Goal: Task Accomplishment & Management: Manage account settings

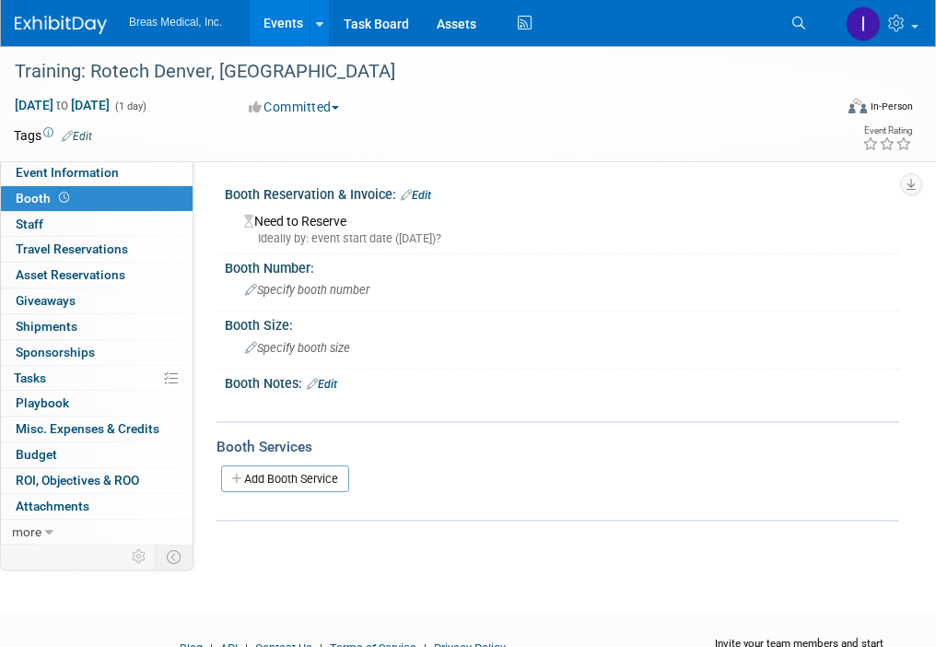
click at [274, 28] on link "Events" at bounding box center [283, 23] width 67 height 46
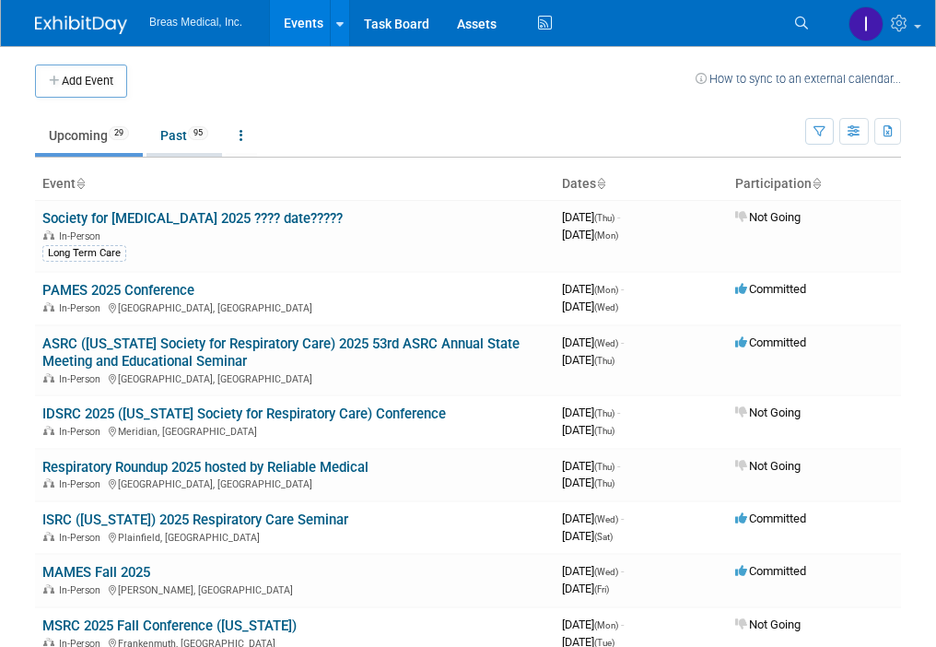
click at [162, 137] on link "Past 95" at bounding box center [185, 135] width 76 height 35
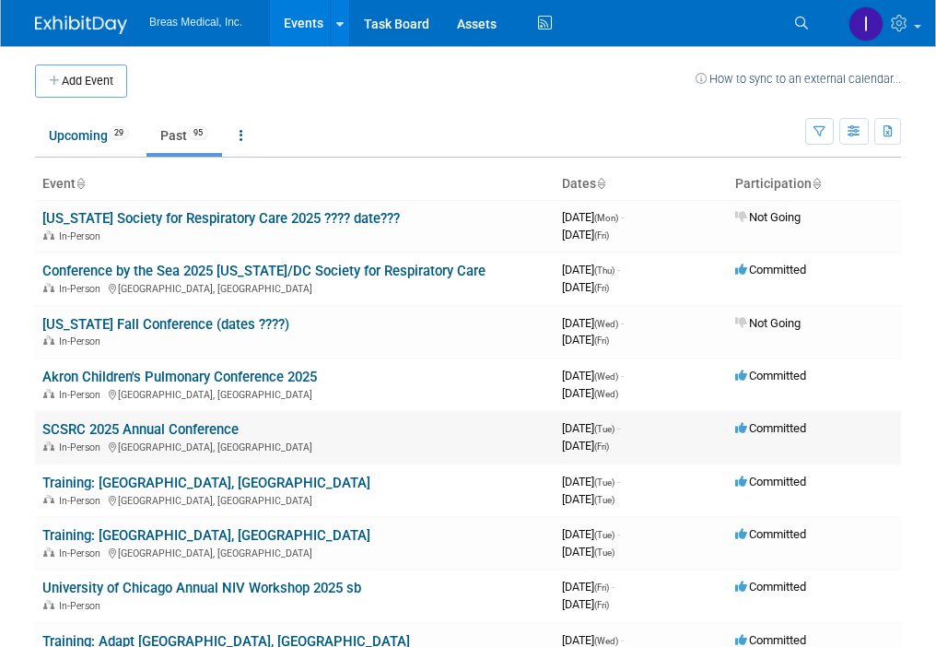
click at [151, 427] on link "SCSRC 2025 Annual Conference" at bounding box center [140, 429] width 196 height 17
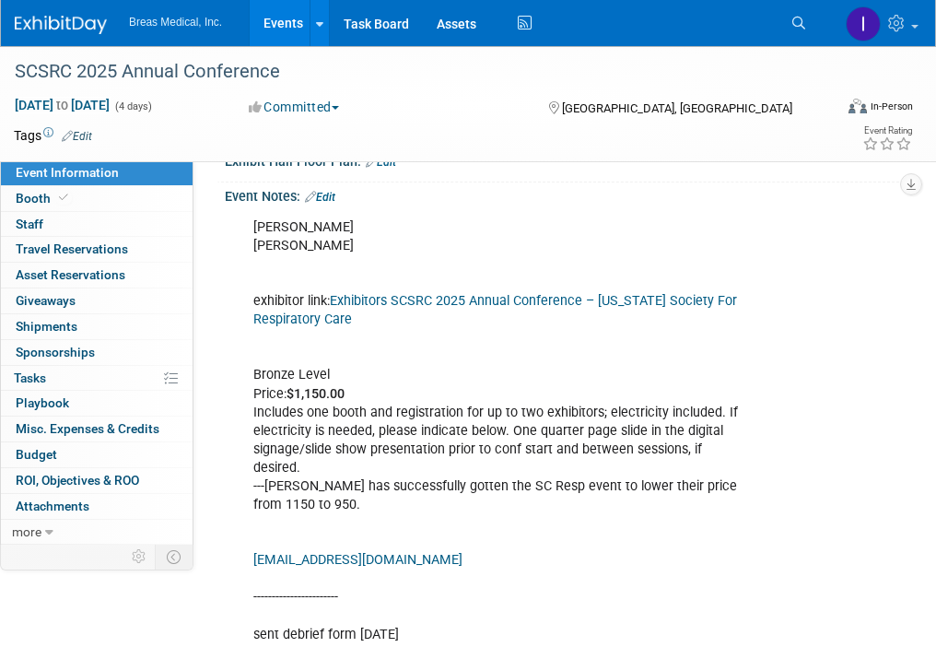
scroll to position [461, 0]
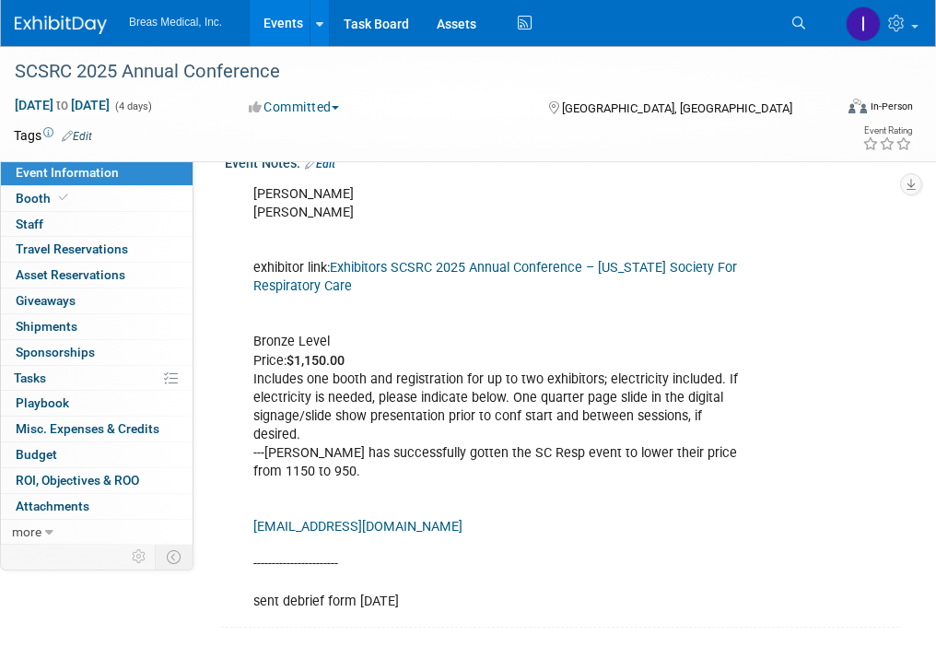
click at [330, 170] on link "Edit" at bounding box center [320, 164] width 30 height 13
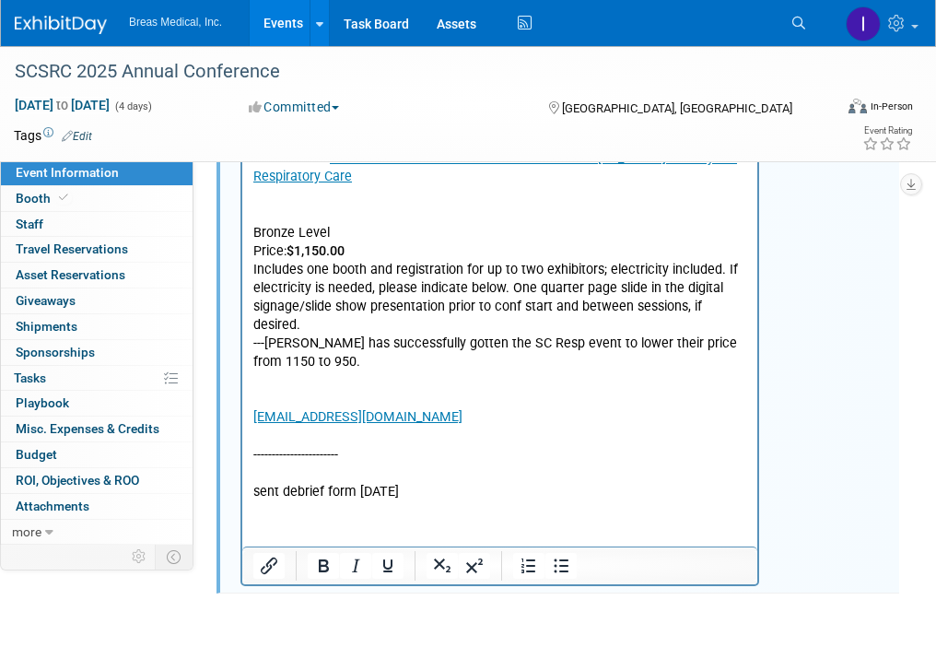
scroll to position [726, 0]
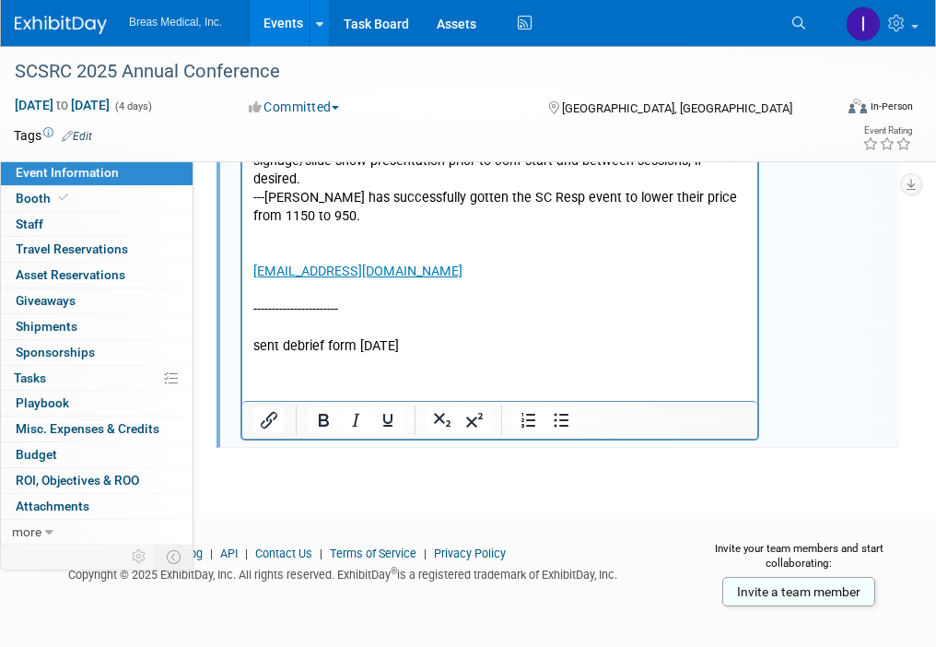
click at [475, 350] on p "Matt Capots Tom Fahy exhibitor link: Exhibitors SCSRC 2025 Annual Conference – …" at bounding box center [500, 143] width 494 height 426
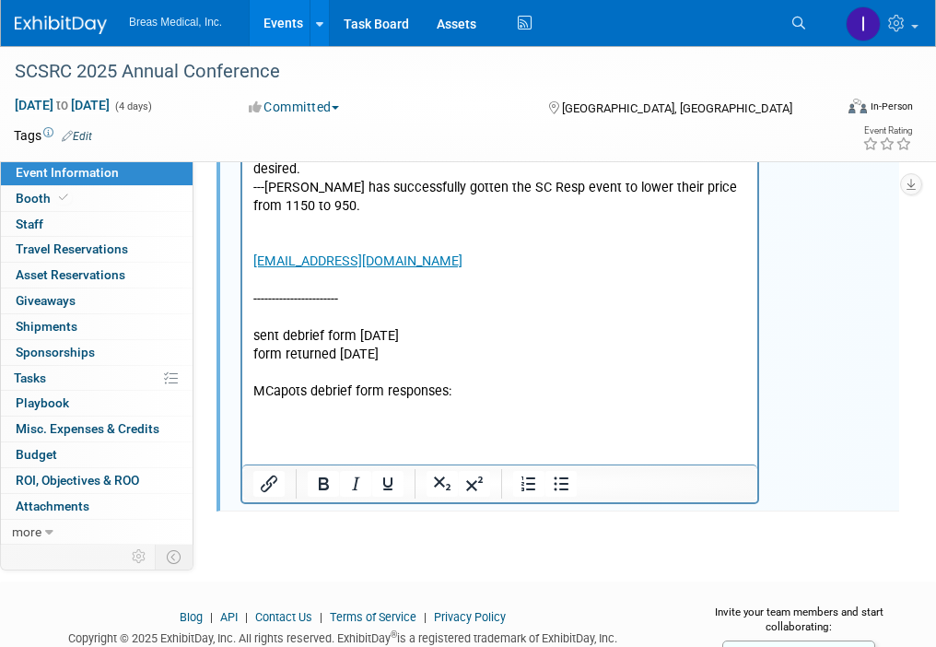
click at [290, 419] on html "Matt Capots Tom Fahy exhibitor link: Exhibitors SCSRC 2025 Annual Conference – …" at bounding box center [499, 165] width 515 height 507
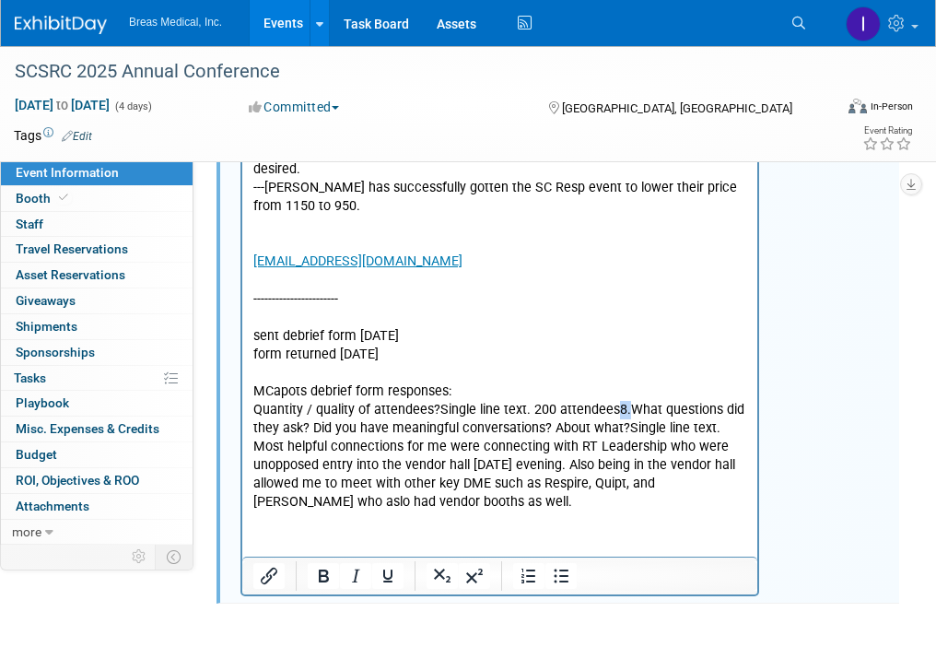
drag, startPoint x: 627, startPoint y: 410, endPoint x: 614, endPoint y: 410, distance: 12.9
click at [614, 410] on p "Quantity / quality of attendees?Single line text. 200 attendees8.What questions…" at bounding box center [500, 456] width 494 height 111
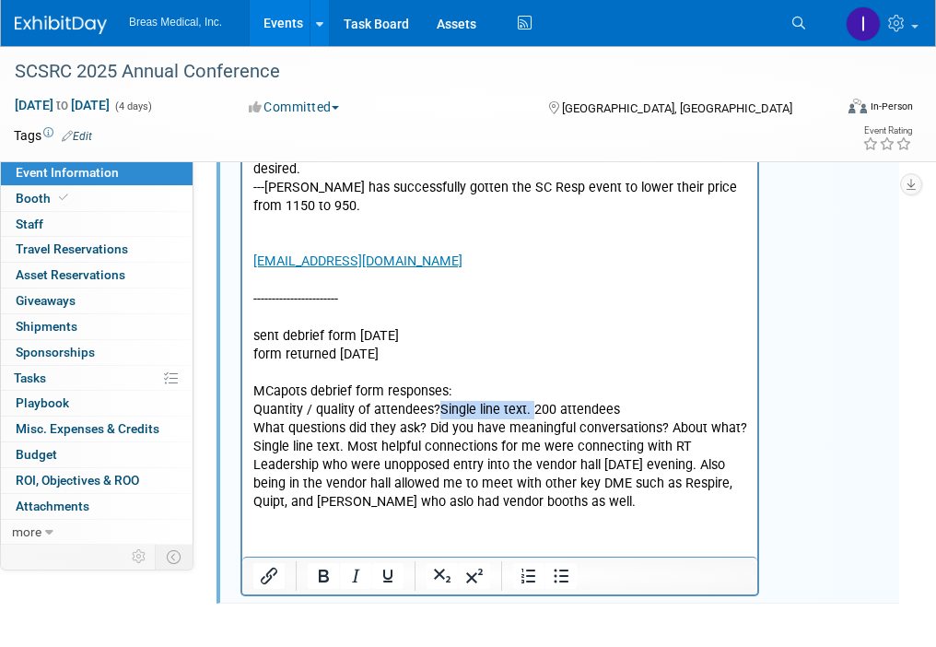
drag, startPoint x: 528, startPoint y: 414, endPoint x: 436, endPoint y: 414, distance: 92.1
click at [436, 414] on p "Quantity / quality of attendees?Single line text. 200 attendees" at bounding box center [500, 410] width 494 height 18
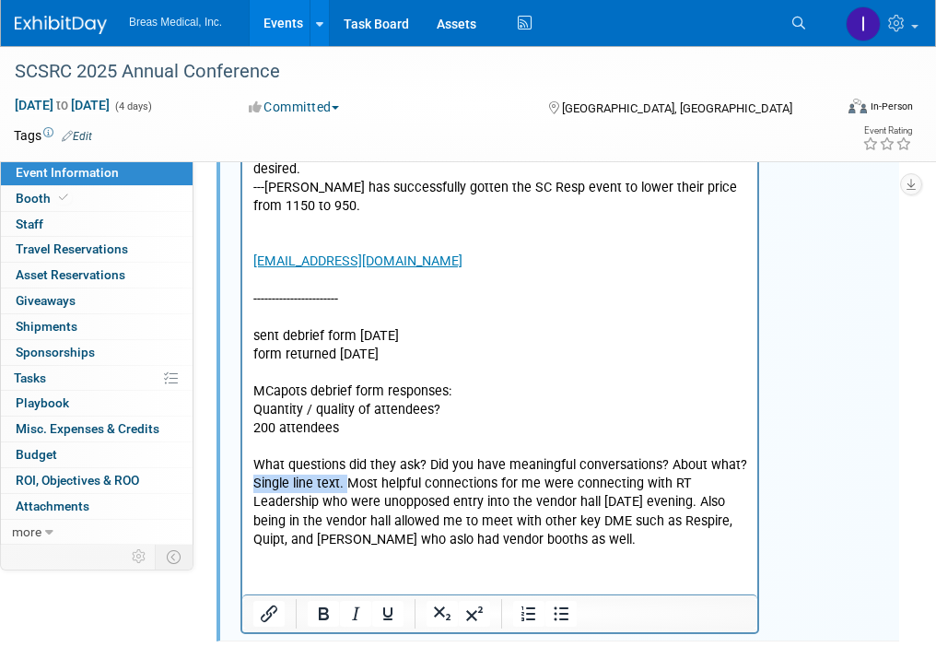
drag, startPoint x: 344, startPoint y: 485, endPoint x: 229, endPoint y: 485, distance: 115.2
click at [242, 485] on html "Matt Capots Tom Fahy exhibitor link: Exhibitors SCSRC 2025 Annual Conference – …" at bounding box center [499, 230] width 515 height 637
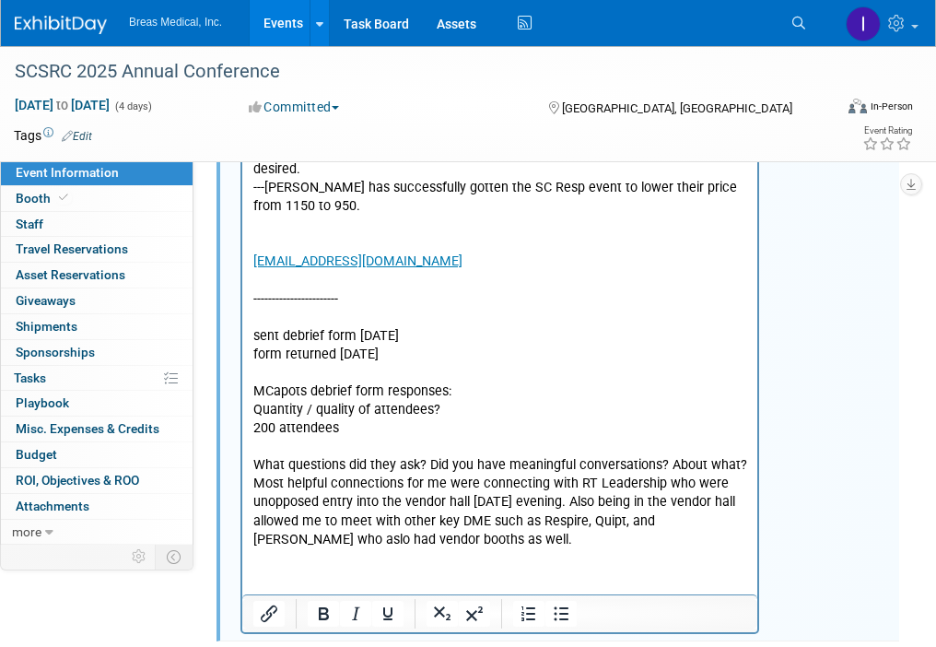
click at [581, 540] on p "Most helpful connections for me were connecting with RT Leadership who were uno…" at bounding box center [500, 512] width 494 height 74
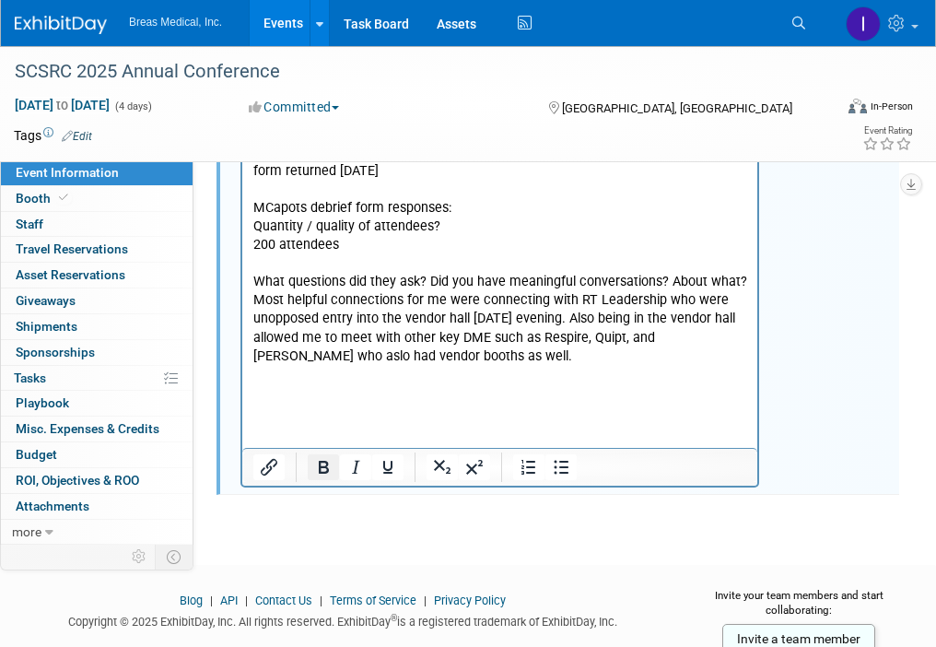
scroll to position [910, 0]
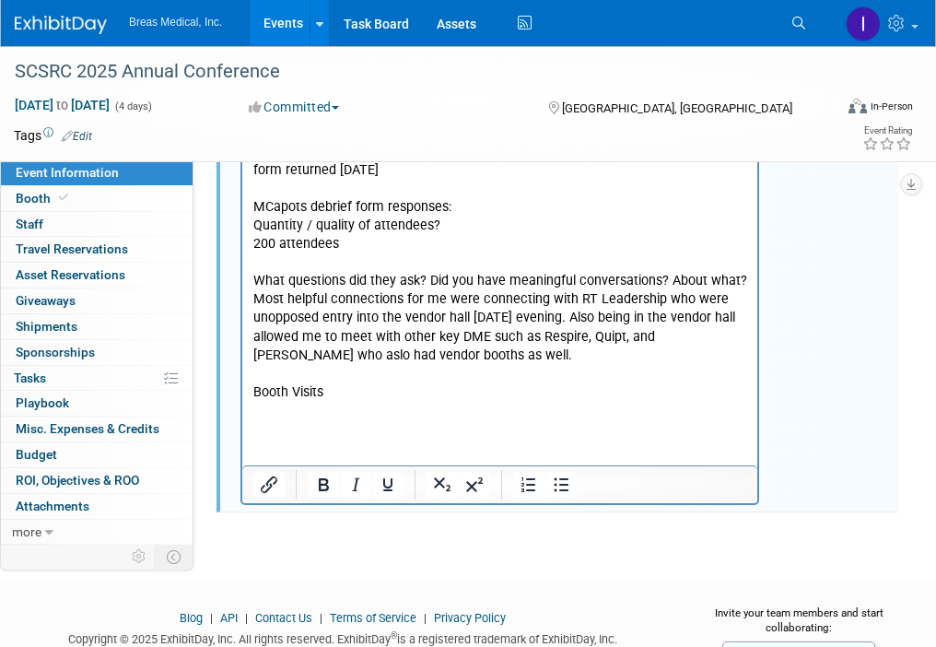
click at [331, 378] on p "Rich Text Area. Press ALT-0 for help." at bounding box center [500, 374] width 494 height 18
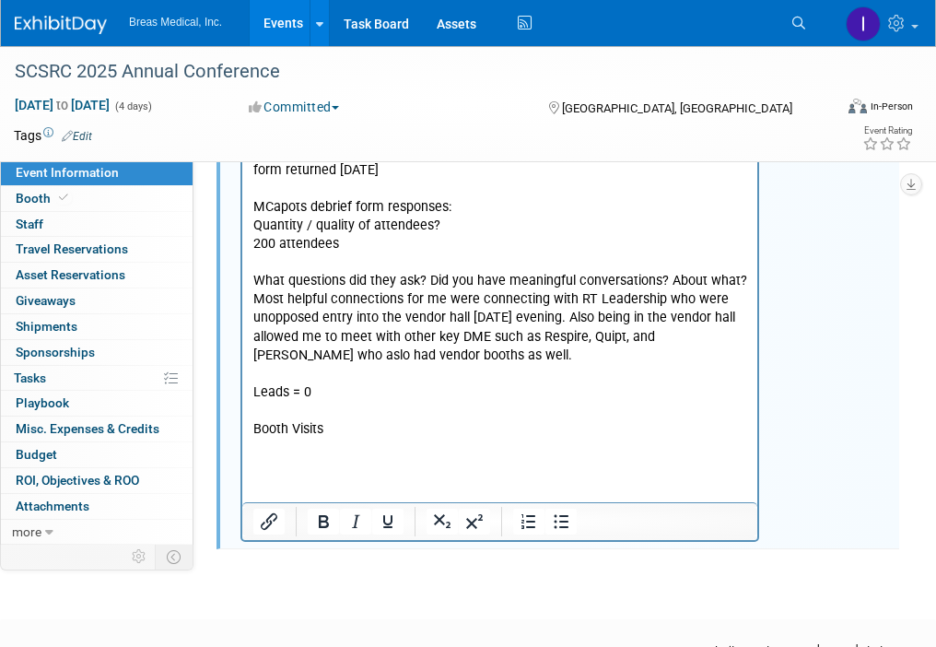
click at [339, 454] on p "Rich Text Area. Press ALT-0 for help." at bounding box center [500, 448] width 494 height 18
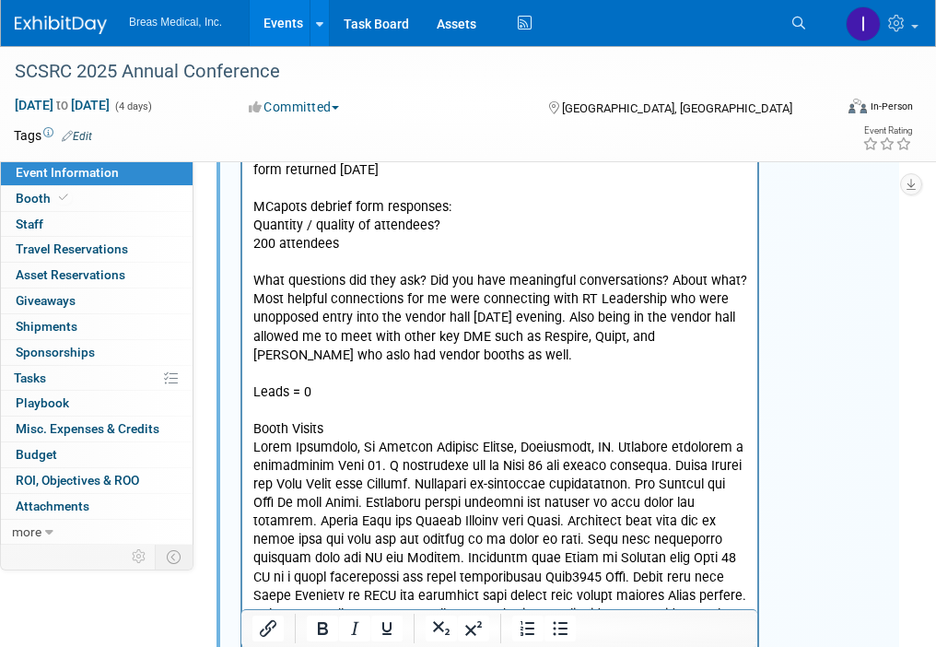
click at [651, 467] on p "Rich Text Area. Press ALT-0 for help." at bounding box center [500, 577] width 494 height 277
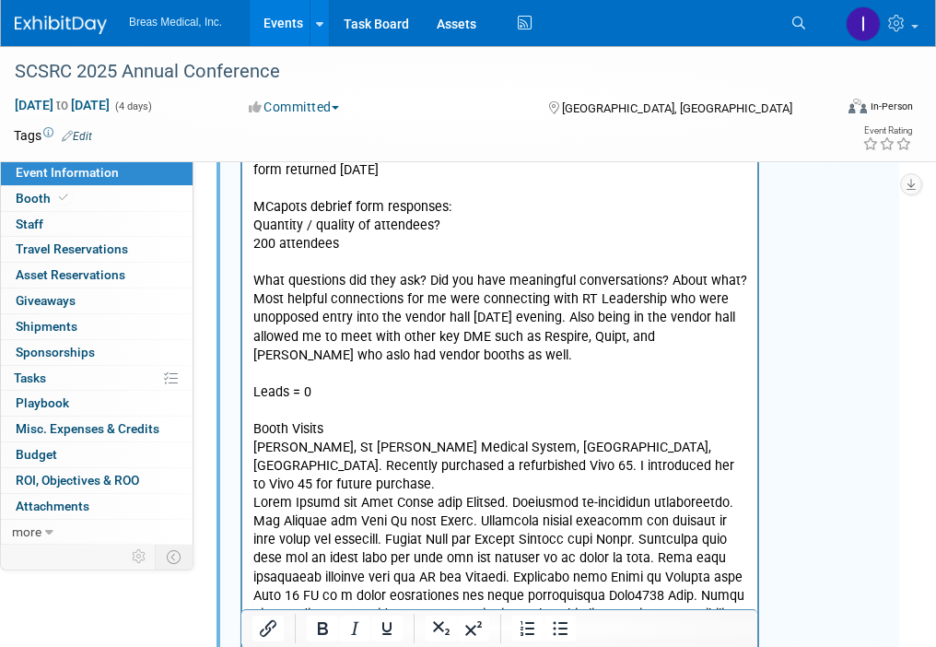
click at [731, 494] on p "Rich Text Area. Press ALT-0 for help." at bounding box center [500, 623] width 494 height 259
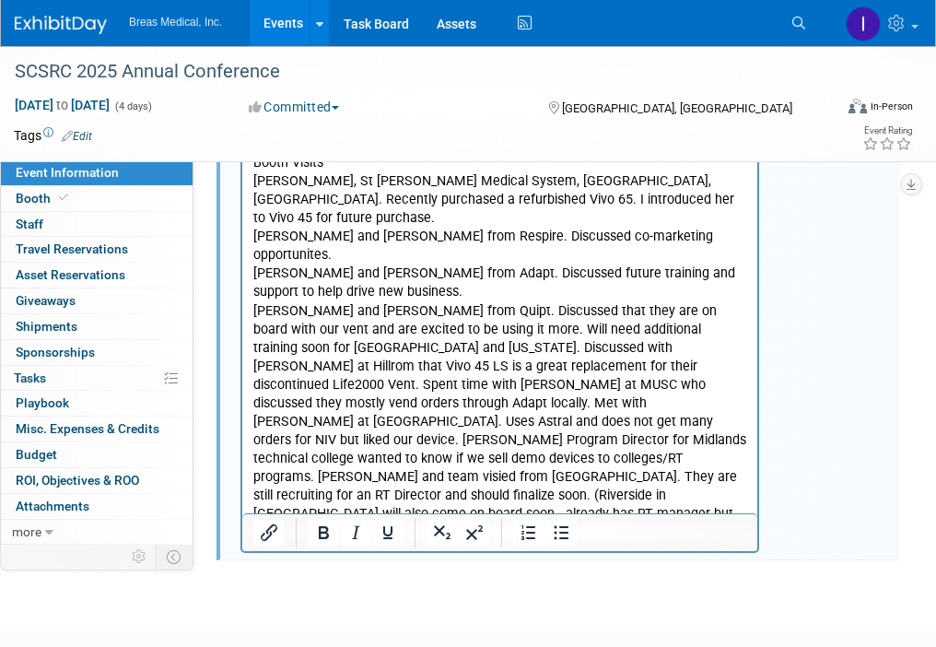
scroll to position [1187, 0]
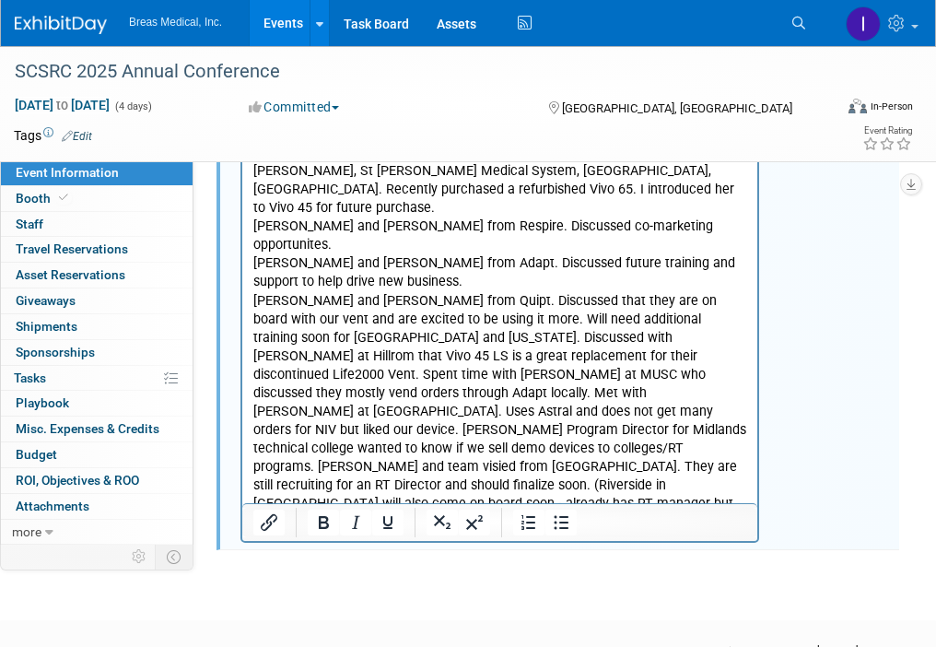
click at [329, 300] on p "Ashley Coan and Stacey Jackson from Quipt. Discussed that they are on board wit…" at bounding box center [500, 412] width 494 height 241
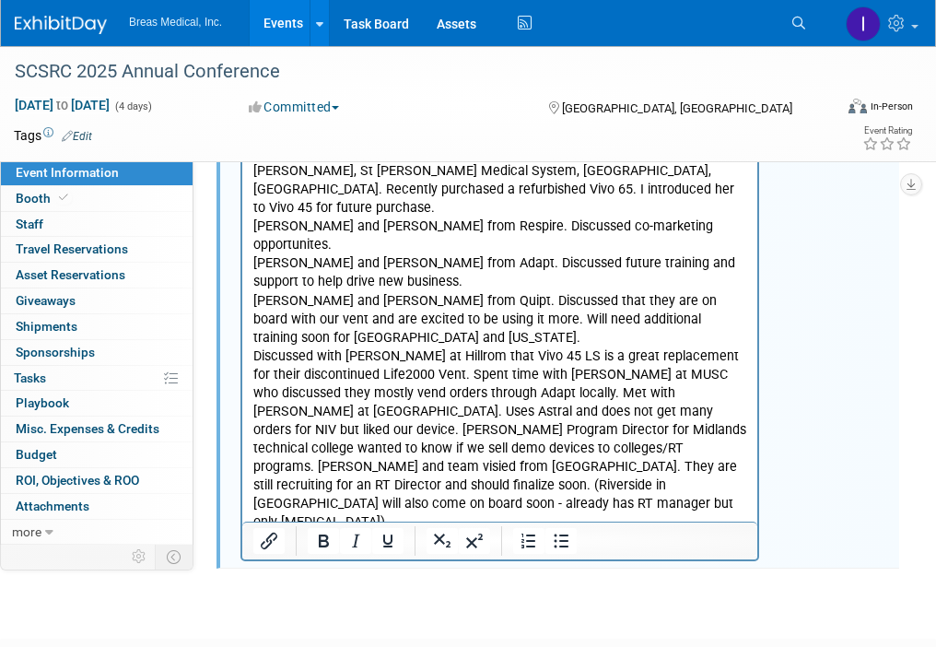
click at [422, 347] on p "Discussed with Ethan at Hillrom that Vivo 45 LS is a great replacement for thei…" at bounding box center [500, 439] width 494 height 185
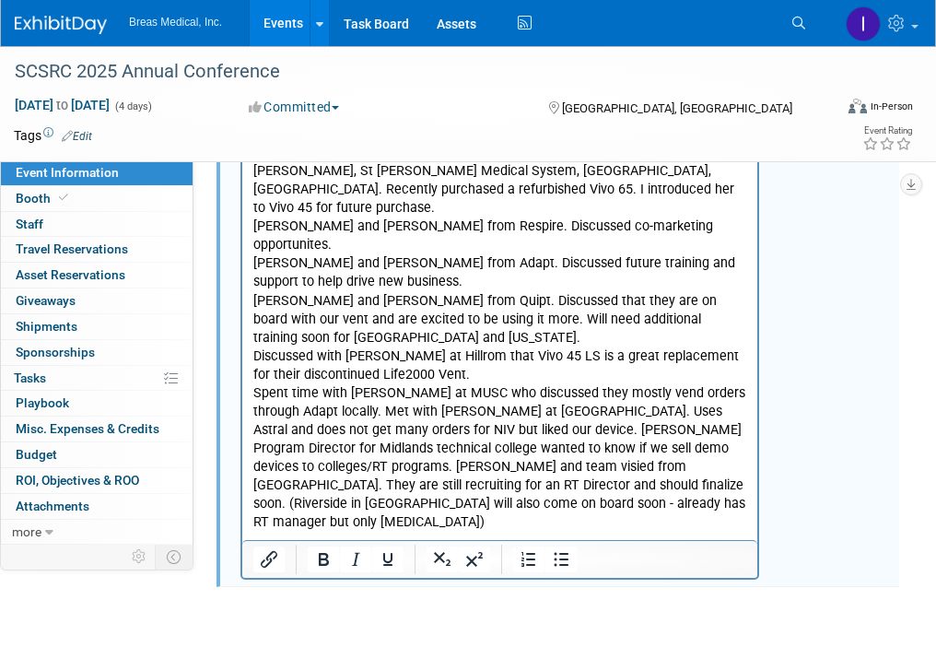
click at [386, 384] on p "Spent time with Wayne Barfield at MUSC who discussed they mostly vend orders th…" at bounding box center [500, 458] width 494 height 148
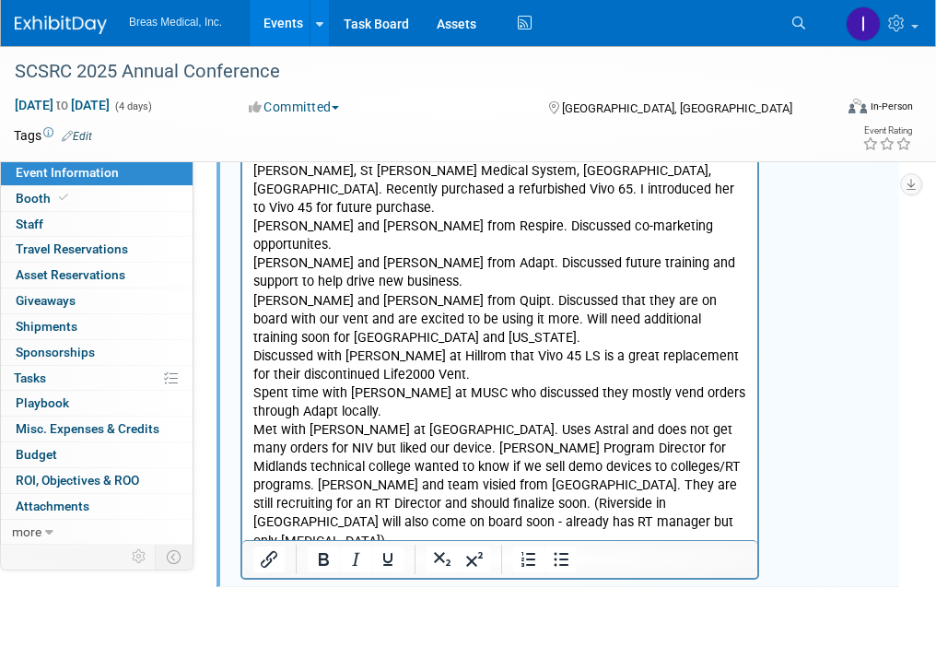
click at [518, 421] on p "Met with Elizabeth Carros at Prisma N Greenville Hospital. Uses Astral and does…" at bounding box center [500, 486] width 494 height 130
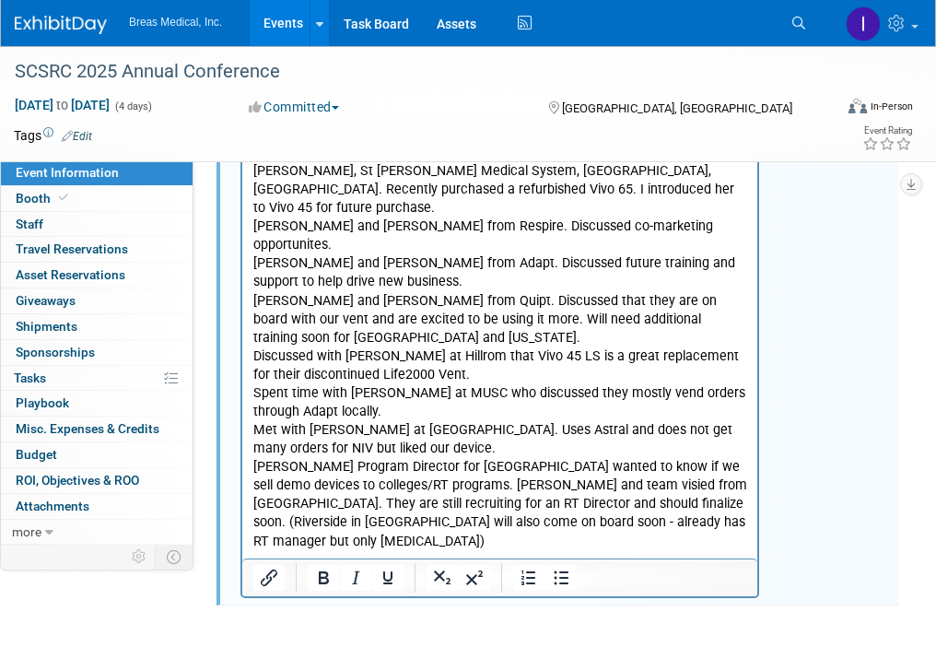
click at [534, 458] on p "Cayce Hendrix Program Director for Midlands technical college wanted to know if…" at bounding box center [500, 504] width 494 height 92
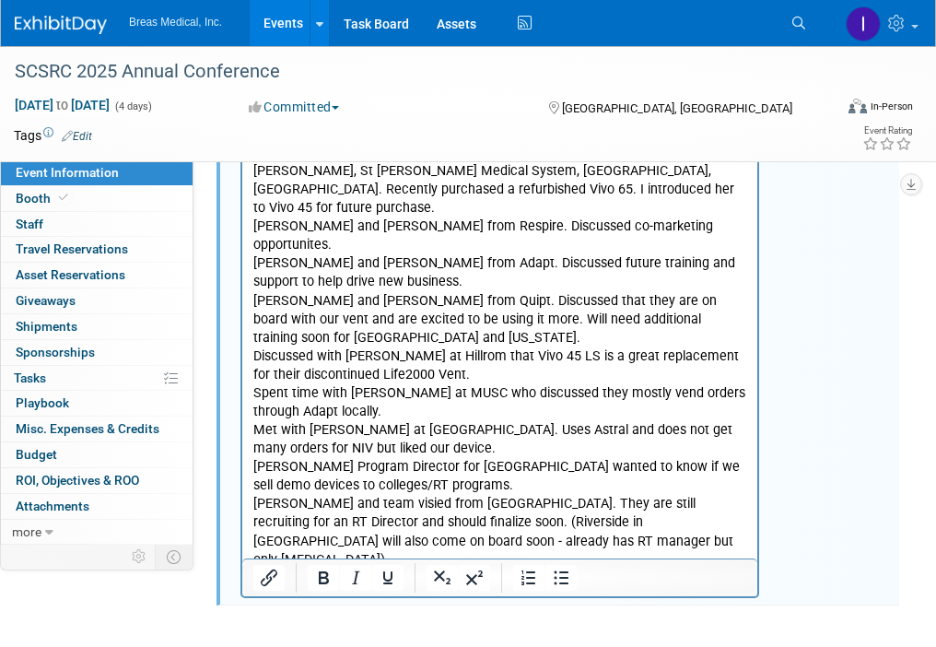
click at [451, 495] on p "Erica Mason and team visied from Millenium. They are still recruiting for an RT…" at bounding box center [500, 532] width 494 height 74
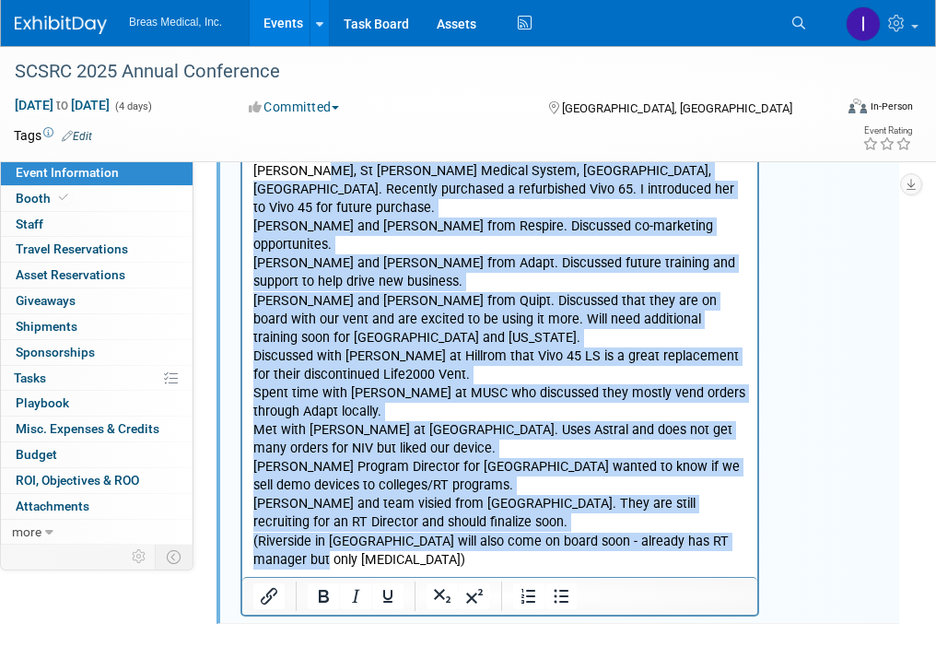
drag, startPoint x: 318, startPoint y: 169, endPoint x: 292, endPoint y: 517, distance: 349.3
click at [292, 517] on body "Matt Capots Tom Fahy exhibitor link: Exhibitors SCSRC 2025 Annual Conference – …" at bounding box center [500, 14] width 496 height 1110
click at [527, 607] on icon "Numbered list" at bounding box center [529, 596] width 22 height 22
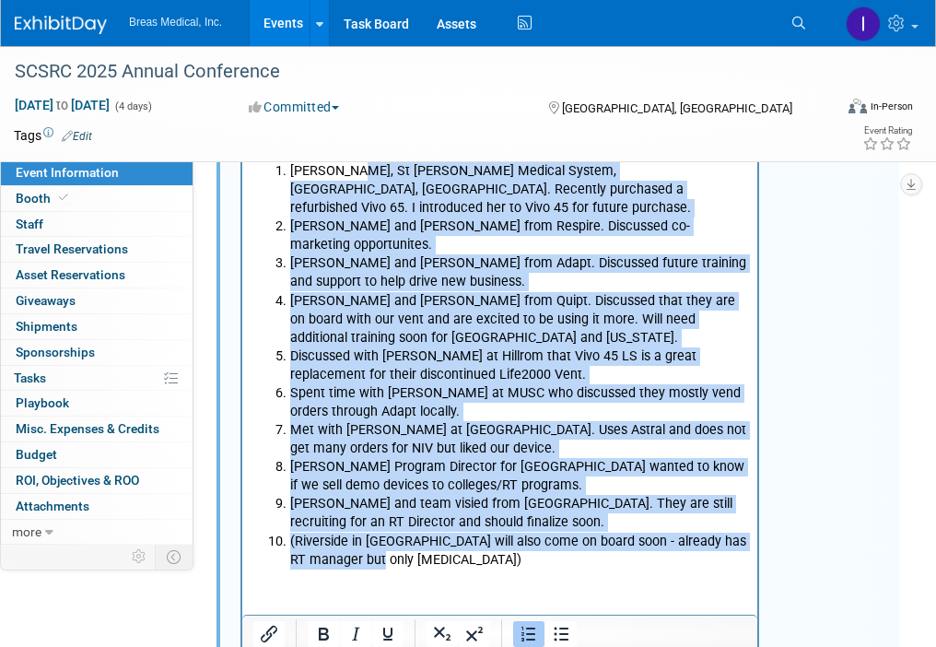
click at [346, 405] on li "Spent time with Wayne Barfield at MUSC who discussed they mostly vend orders th…" at bounding box center [518, 402] width 457 height 37
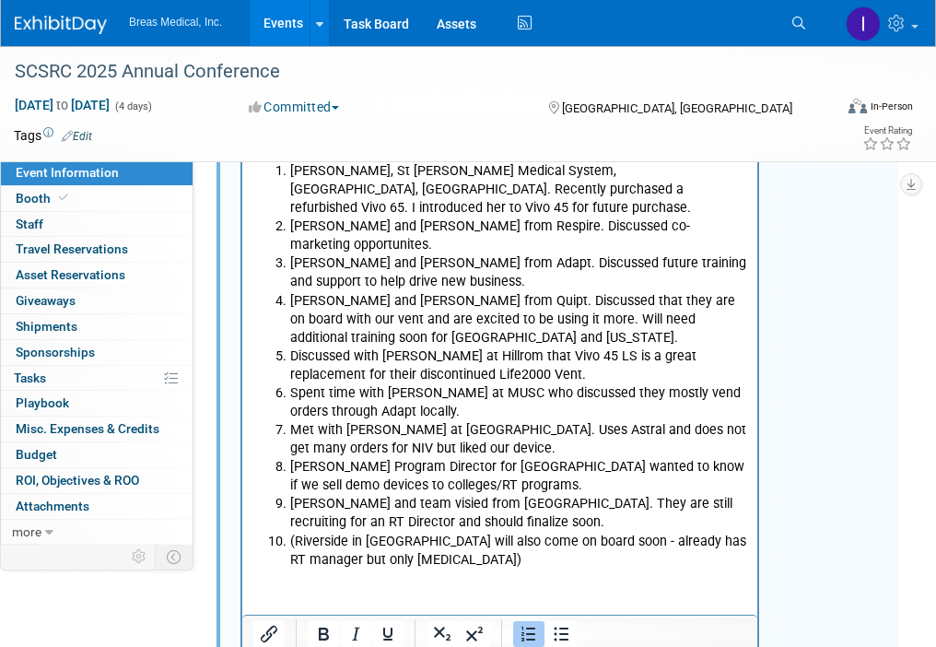
click at [498, 562] on li "(Riverside in Charleston will also come on board soon - already has RT manager …" at bounding box center [518, 551] width 457 height 37
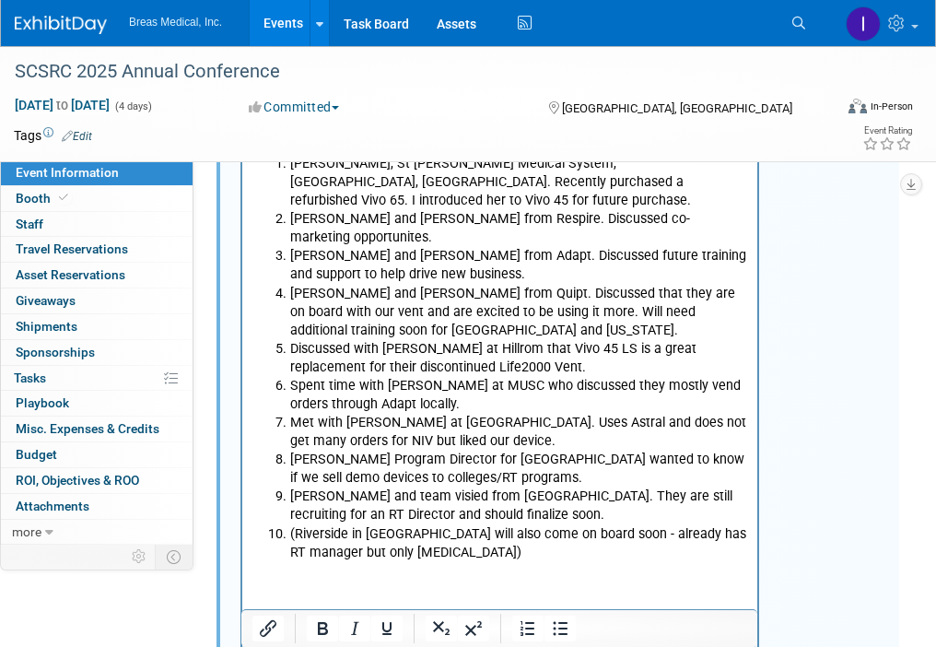
click at [350, 576] on p "Rich Text Area. Press ALT-0 for help." at bounding box center [500, 571] width 494 height 18
click at [321, 586] on p "Rich Text Area. Press ALT-0 for help." at bounding box center [500, 590] width 494 height 18
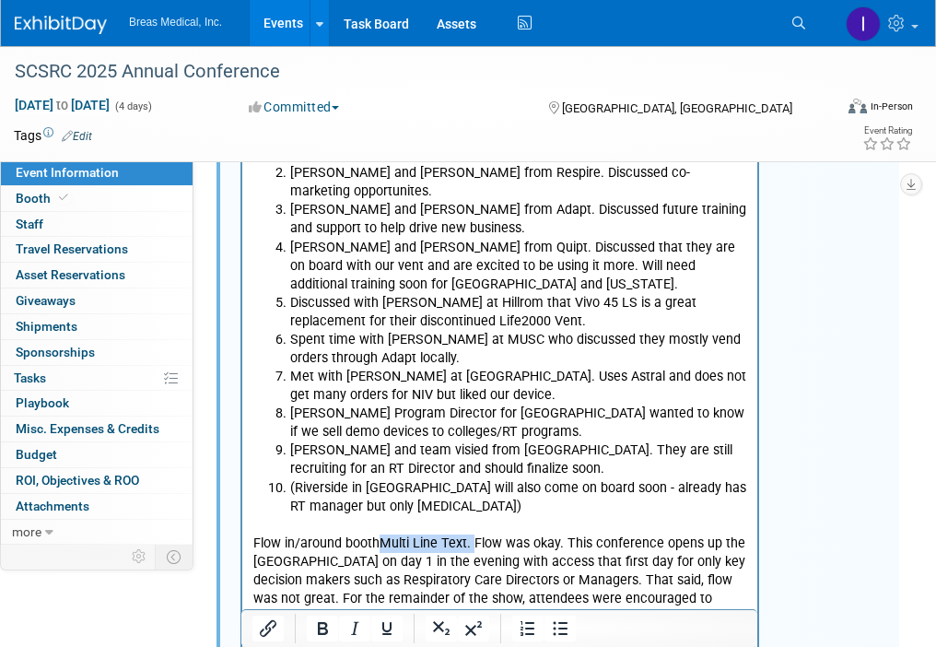
drag, startPoint x: 471, startPoint y: 545, endPoint x: 383, endPoint y: 550, distance: 87.7
click at [383, 550] on p "Flow in/around boothMulti Line Text. Flow was okay. This conference opens up th…" at bounding box center [500, 580] width 494 height 92
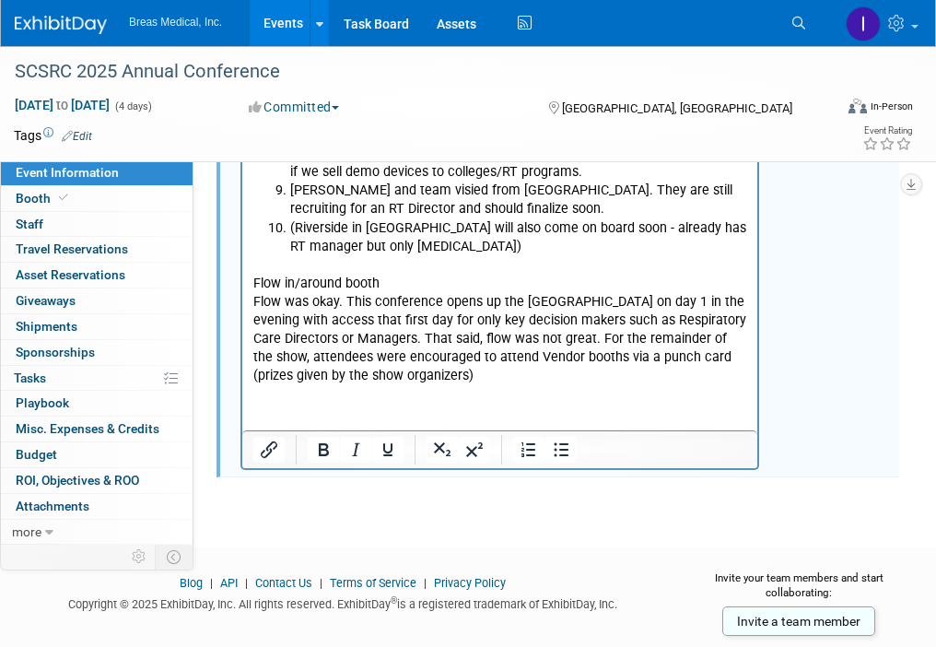
scroll to position [1517, 0]
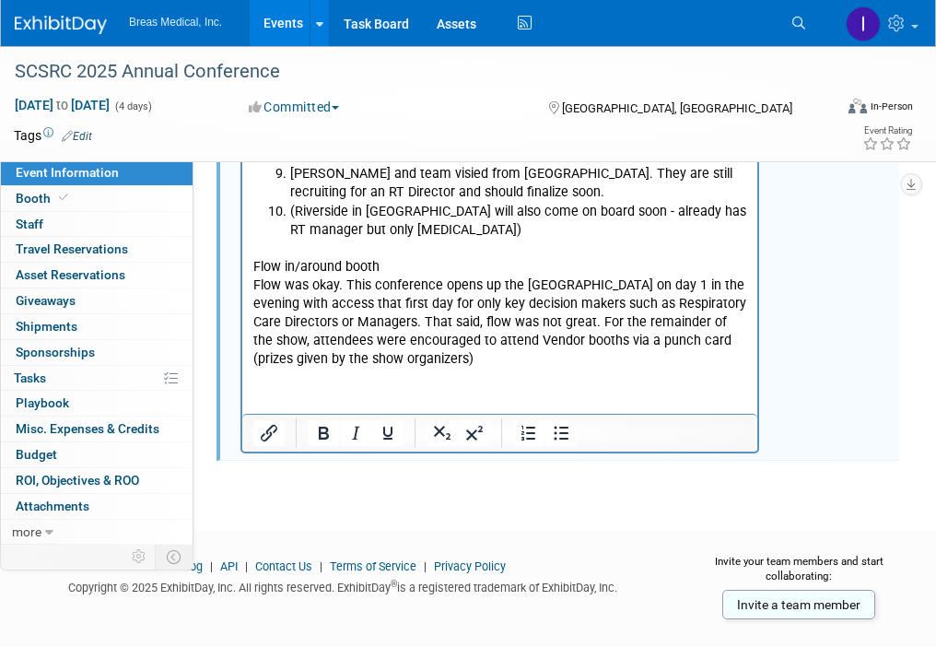
click at [470, 366] on p "Flow was okay. This conference opens up the Vendor Hall on day 1 in the evening…" at bounding box center [500, 322] width 494 height 92
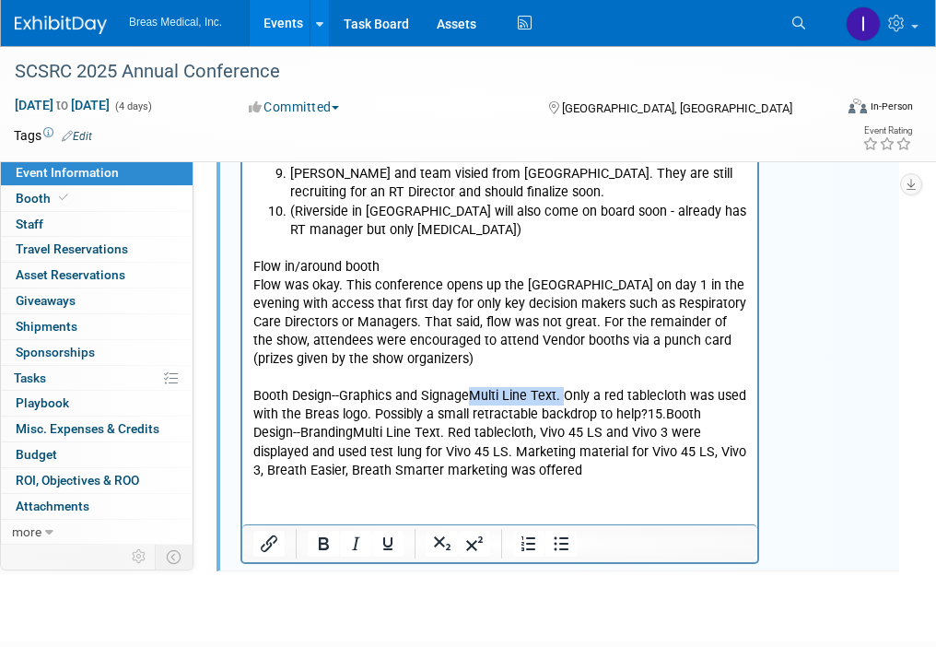
drag, startPoint x: 560, startPoint y: 393, endPoint x: 472, endPoint y: 394, distance: 88.5
click at [472, 394] on p "Booth Design--Graphics and SignageMulti Line Text. Only a red tablecloth was us…" at bounding box center [500, 433] width 494 height 92
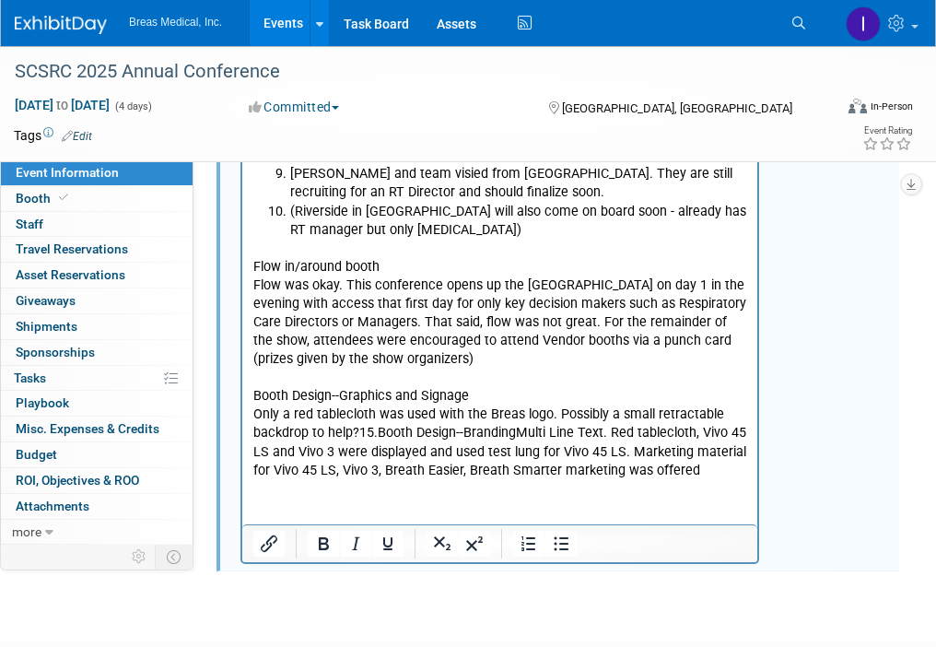
click at [375, 434] on p "Only a red tablecloth was used with the Breas logo. Possibly a small retractabl…" at bounding box center [500, 442] width 494 height 74
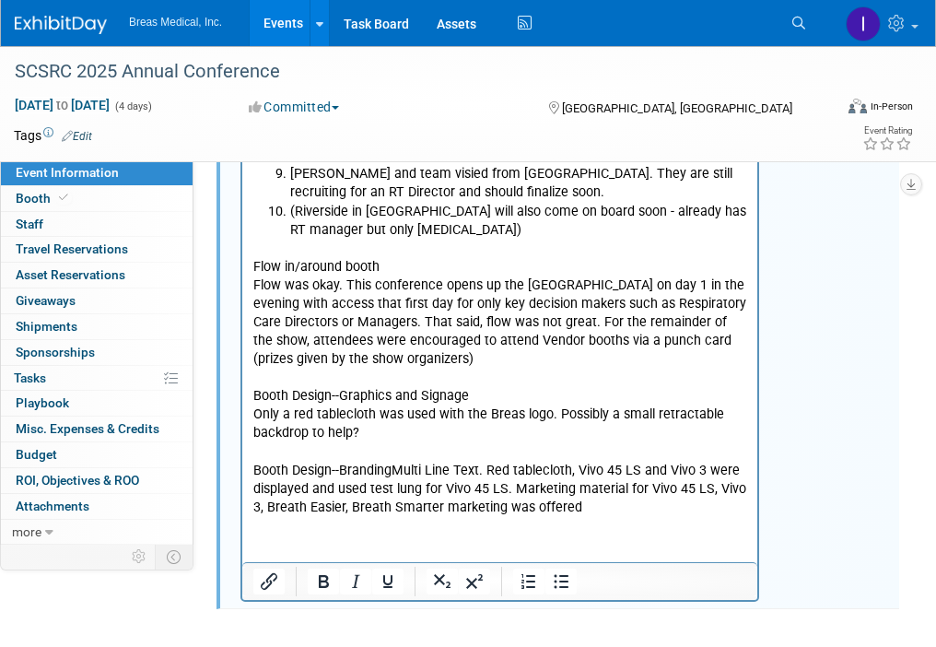
click at [604, 511] on p "Booth Design--BrandingMulti Line Text. Red tablecloth, Vivo 45 LS and Vivo 3 we…" at bounding box center [500, 489] width 494 height 55
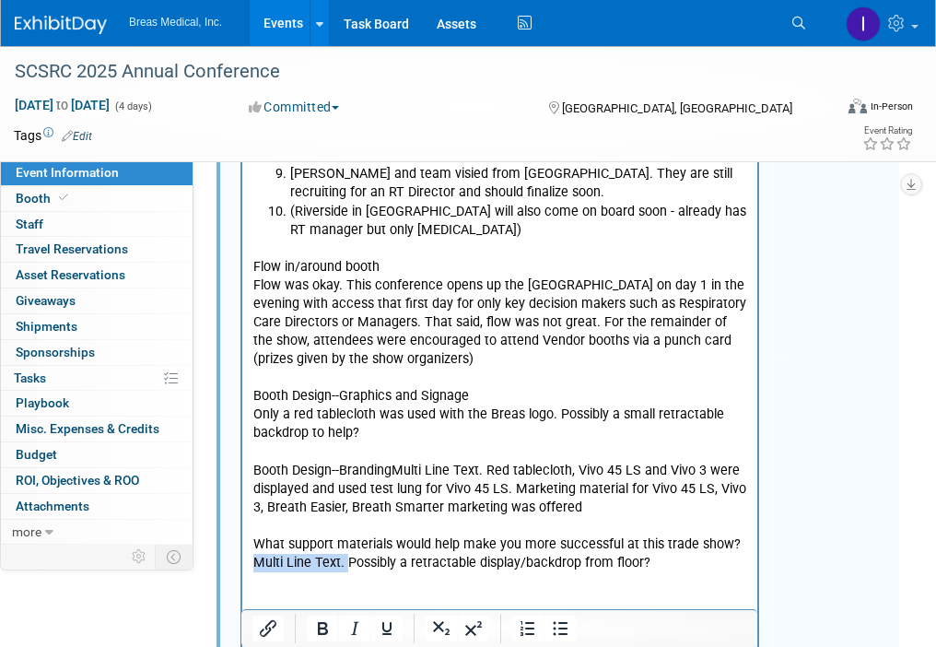
drag, startPoint x: 346, startPoint y: 559, endPoint x: 456, endPoint y: -300, distance: 866.7
click at [601, 566] on p "Possibly a retractable display/backdrop from floor?" at bounding box center [500, 563] width 494 height 18
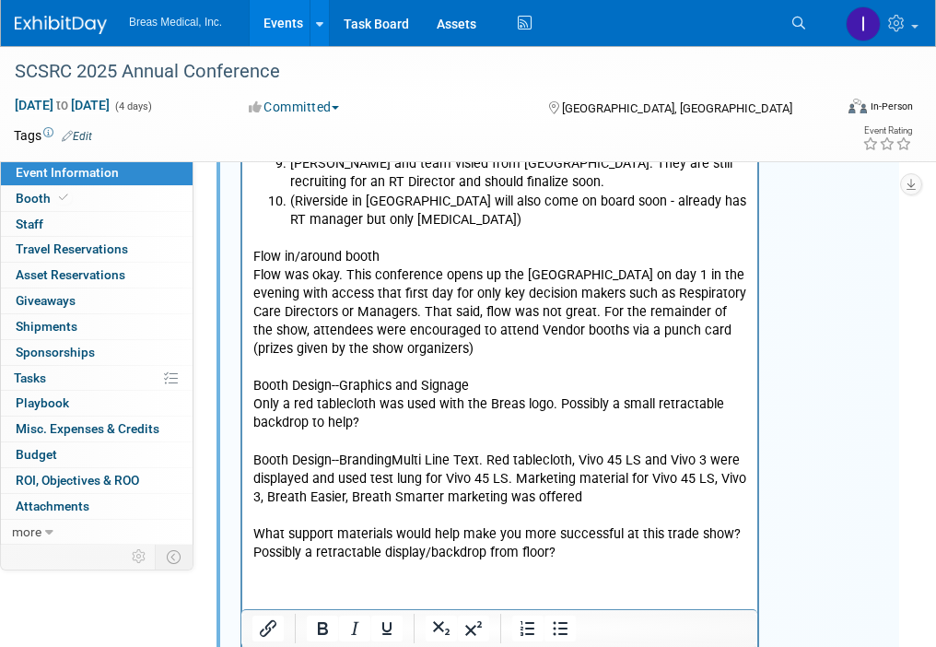
scroll to position [1573, 0]
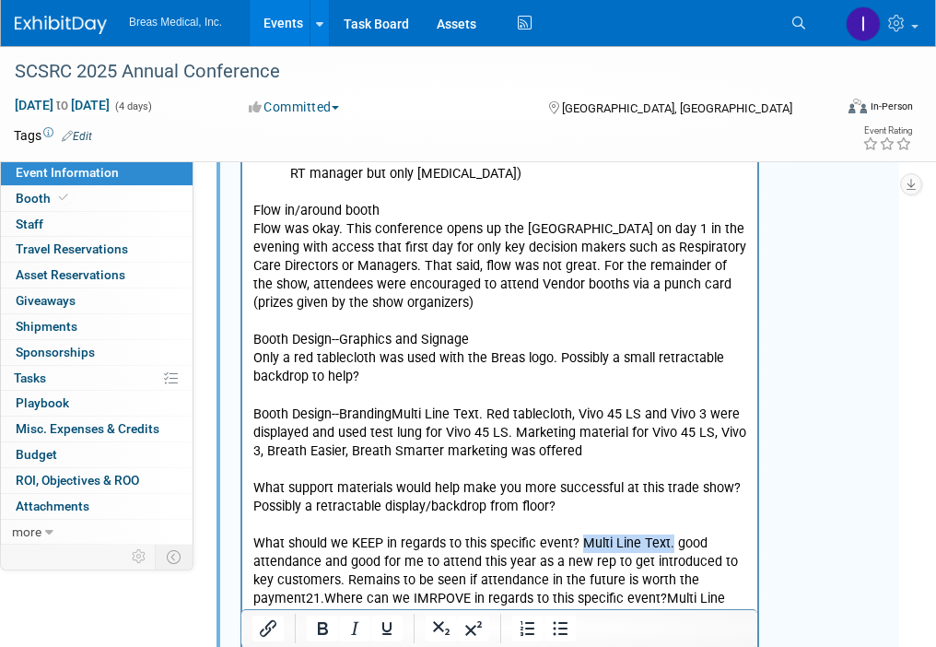
drag, startPoint x: 667, startPoint y: 543, endPoint x: 579, endPoint y: 543, distance: 88.5
click at [579, 543] on p "What should we KEEP in regards to this specific event? Multi Line Text. good at…" at bounding box center [500, 589] width 494 height 111
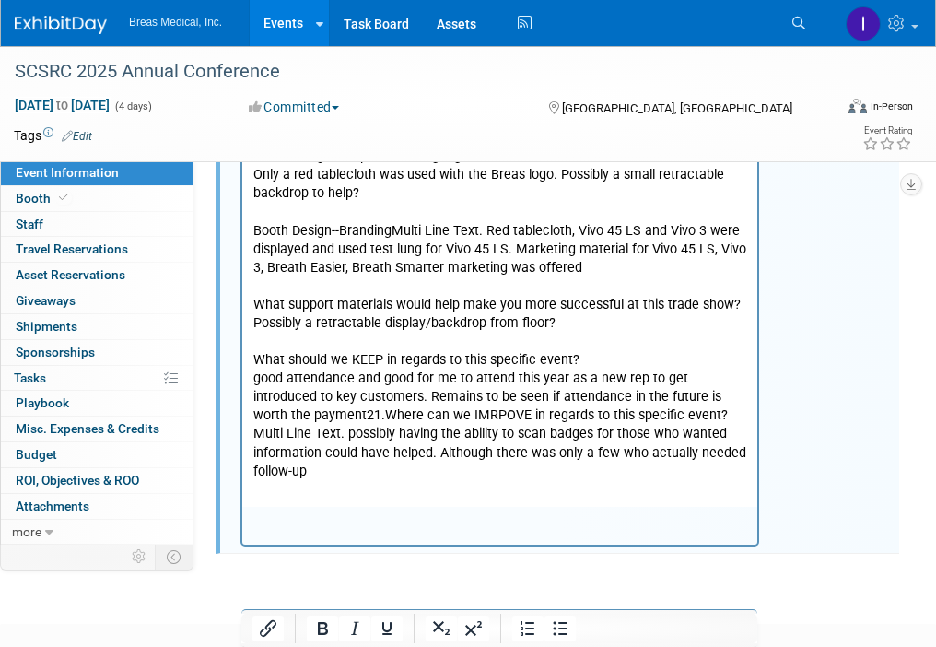
scroll to position [1757, 0]
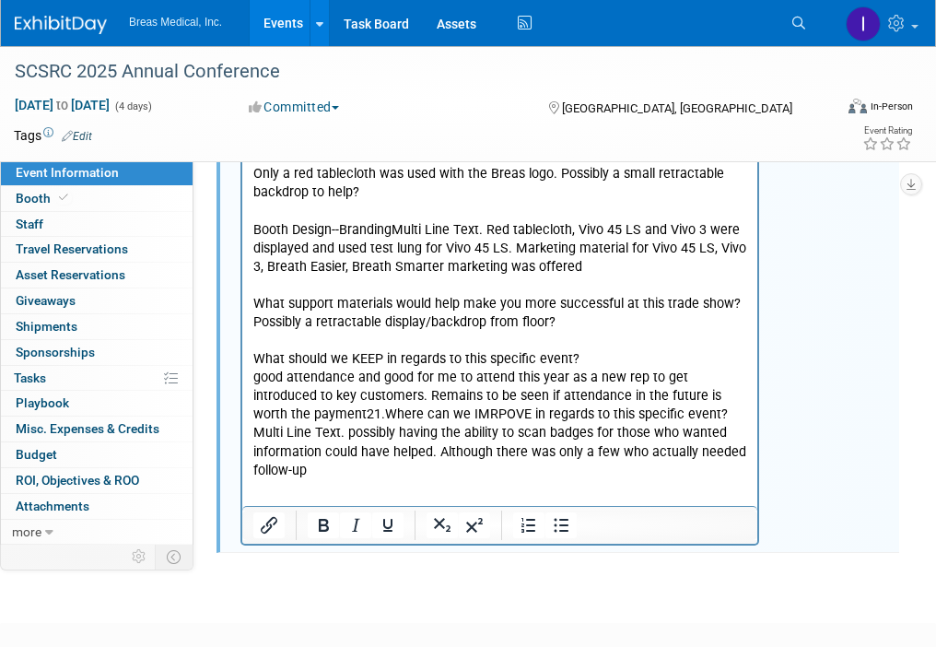
click at [321, 414] on p "good attendance and good for me to attend this year as a new rep to get introdu…" at bounding box center [500, 424] width 494 height 111
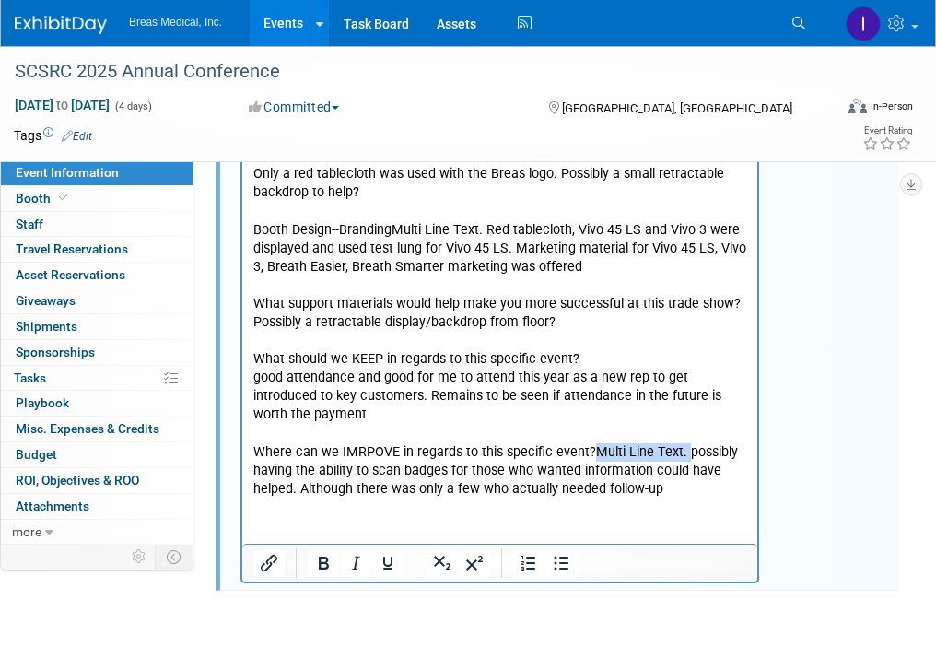
drag, startPoint x: 679, startPoint y: 453, endPoint x: 589, endPoint y: 455, distance: 90.3
click at [589, 455] on p "Where can we IMRPOVE in regards to this specific event?Multi Line Text. possibl…" at bounding box center [500, 470] width 494 height 55
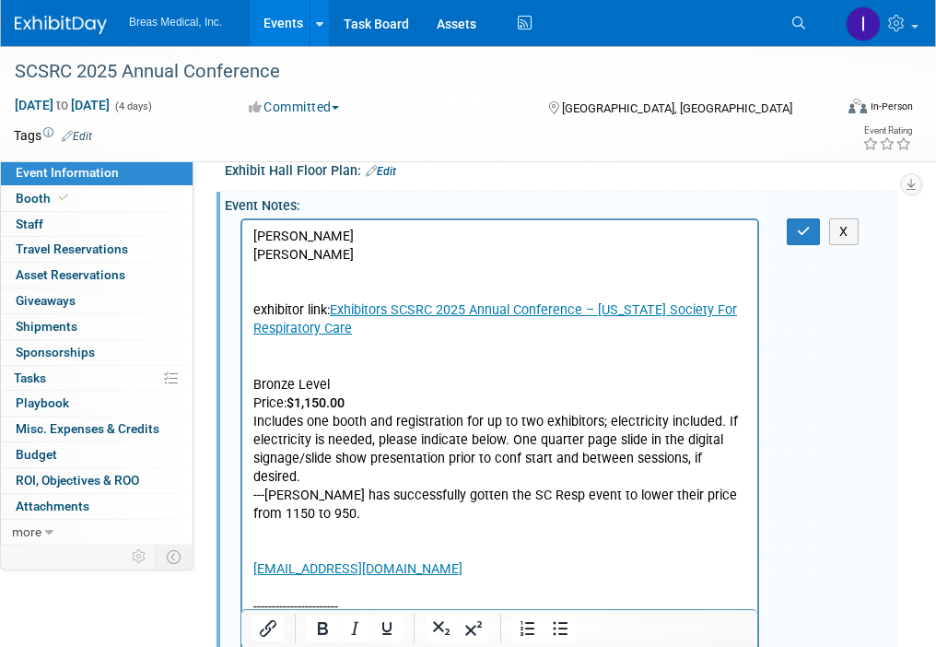
scroll to position [375, 0]
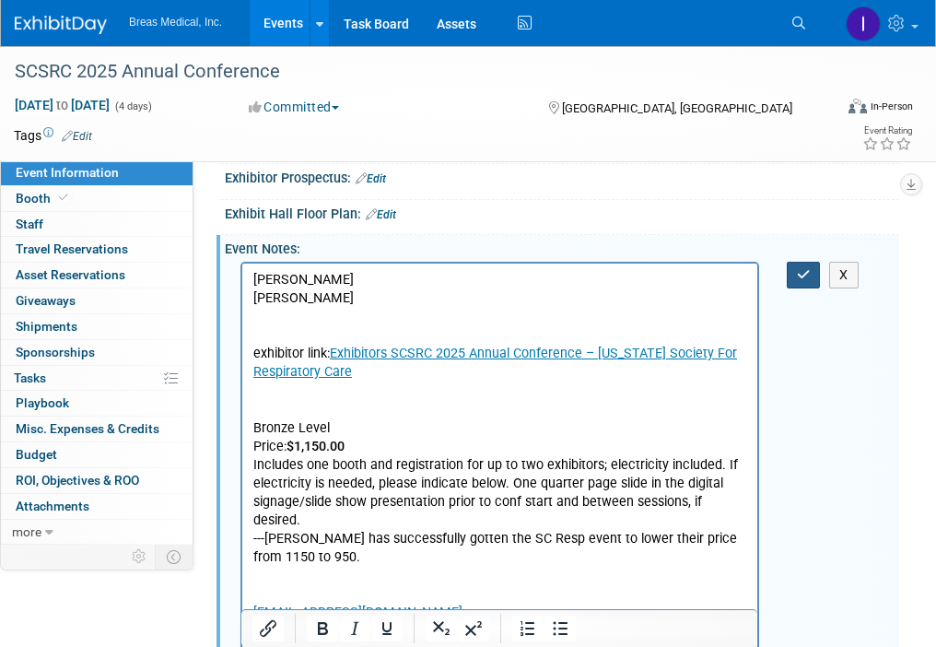
click at [808, 281] on icon "button" at bounding box center [804, 274] width 14 height 13
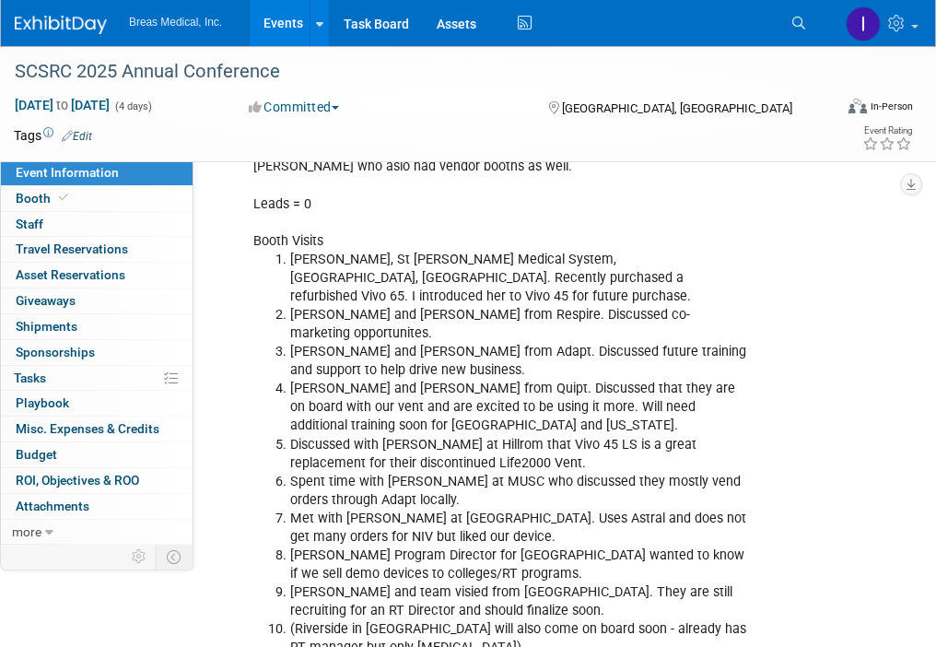
scroll to position [1112, 0]
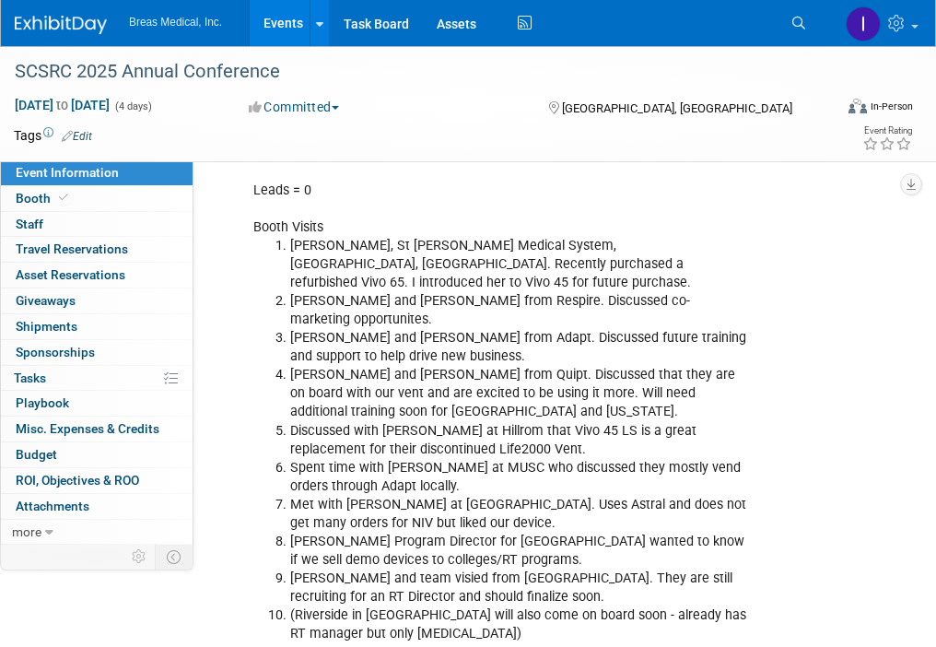
click at [237, 213] on div "Matt Capots Tom Fahy exhibitor link: Exhibitors SCSRC 2025 Annual Conference – …" at bounding box center [562, 337] width 675 height 1635
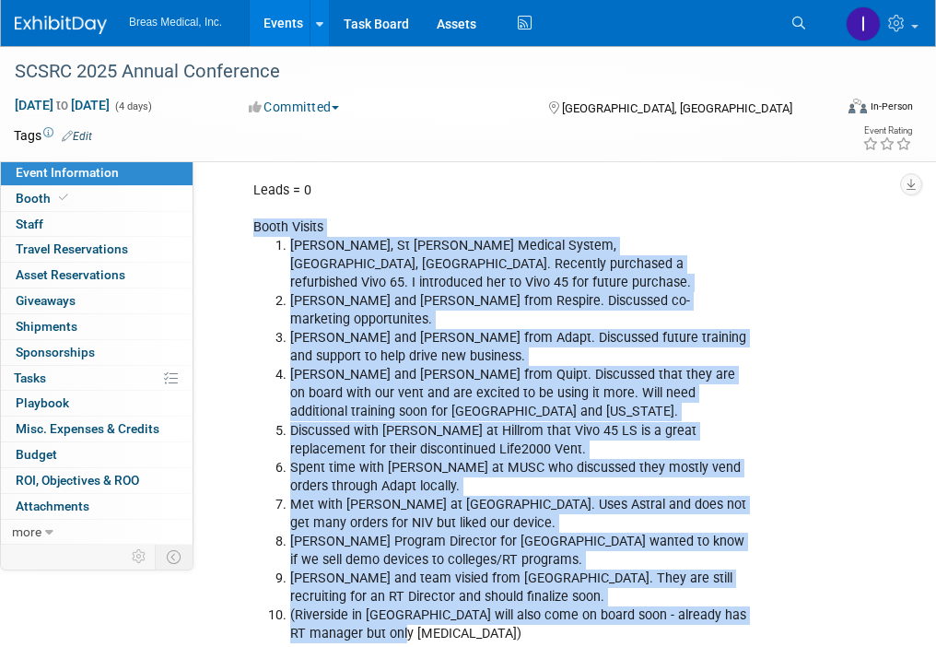
drag, startPoint x: 254, startPoint y: 217, endPoint x: 432, endPoint y: 624, distance: 443.6
click at [432, 624] on div "Matt Capots Tom Fahy exhibitor link: Exhibitors SCSRC 2025 Annual Conference – …" at bounding box center [500, 339] width 519 height 1628
copy div "Booth Visits Karen Alvarenga, St Francis Medical System, Greenville, SC. Recent…"
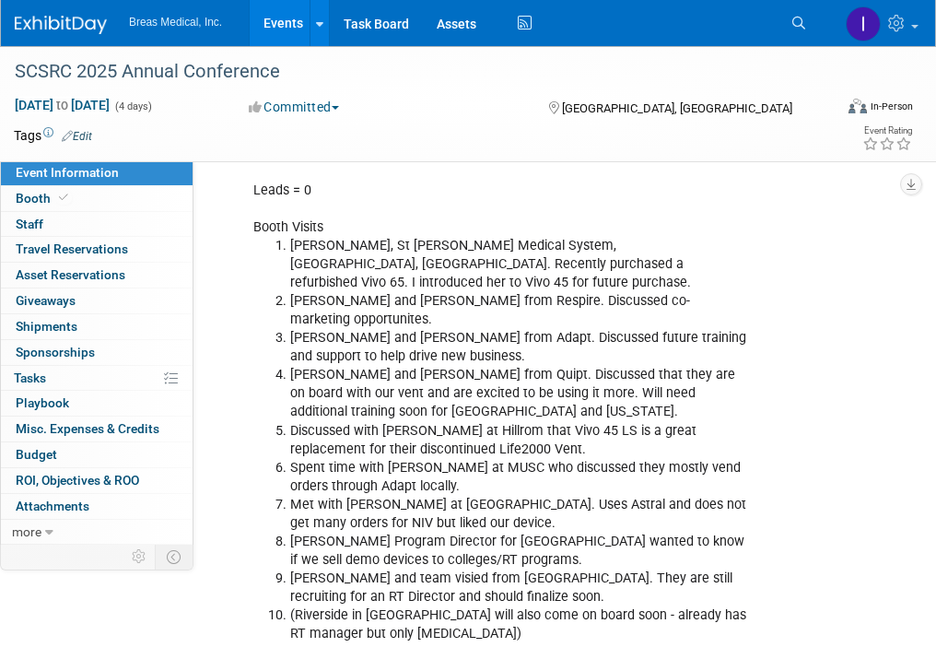
click at [825, 438] on div "Matt Capots Tom Fahy exhibitor link: Exhibitors SCSRC 2025 Annual Conference – …" at bounding box center [562, 337] width 675 height 1635
